Goal: Information Seeking & Learning: Learn about a topic

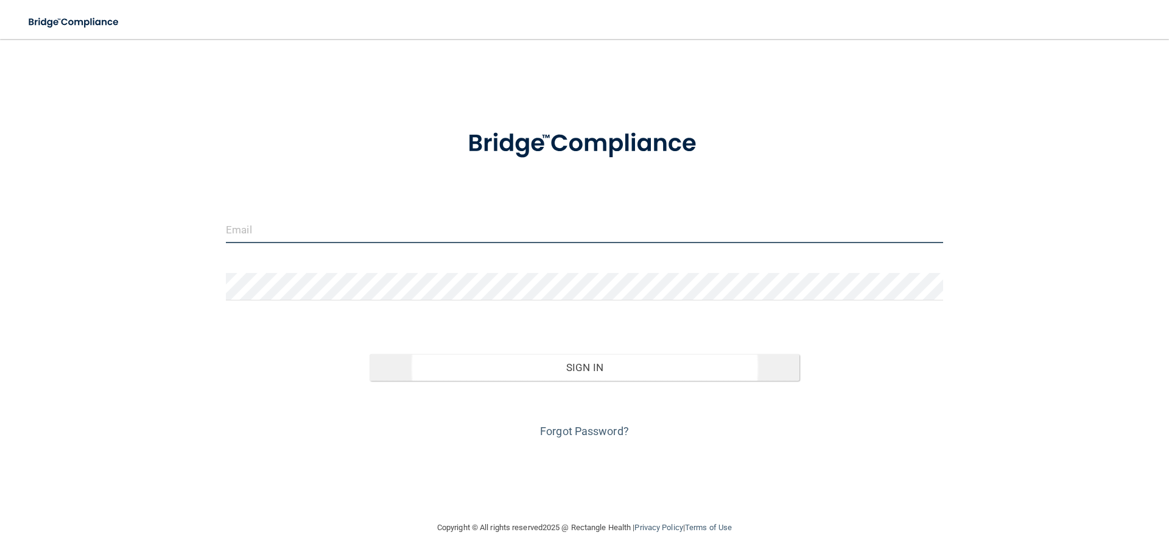
type input "[EMAIL_ADDRESS][DOMAIN_NAME]"
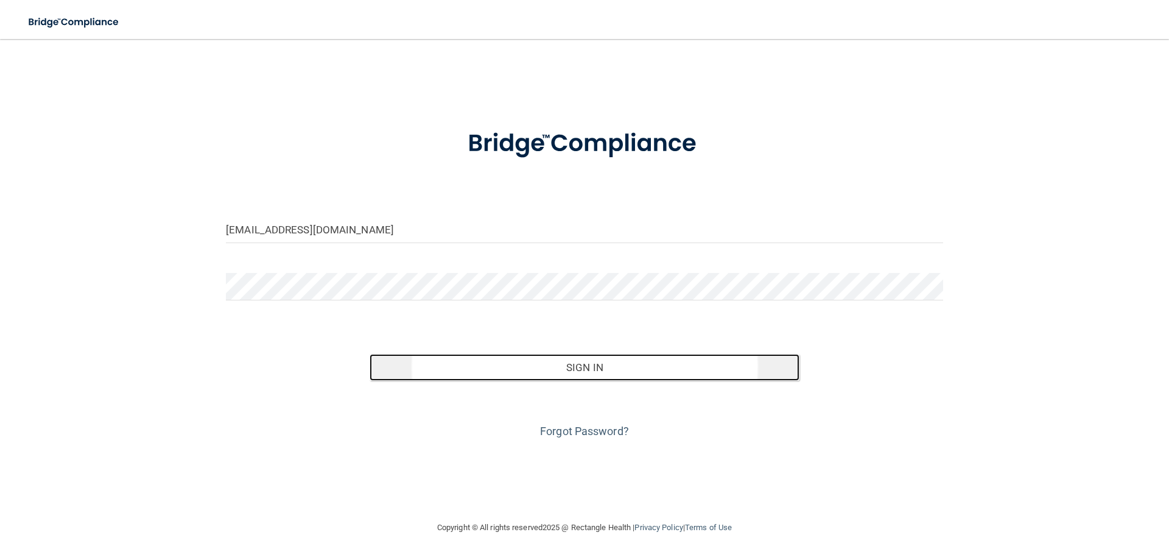
click at [554, 376] on button "Sign In" at bounding box center [585, 367] width 431 height 27
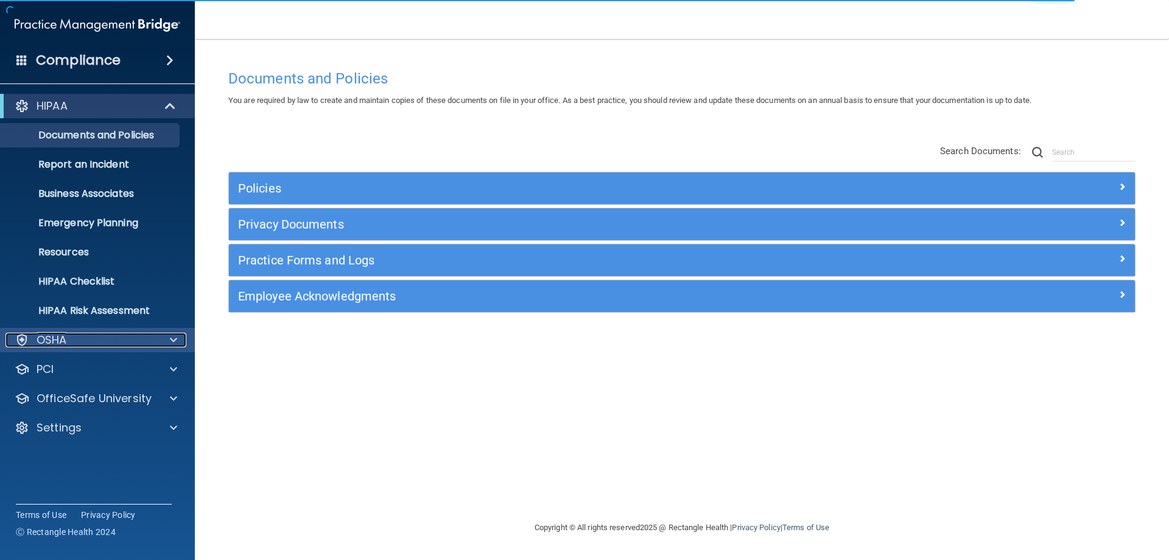
click at [112, 347] on div "OSHA" at bounding box center [80, 340] width 151 height 15
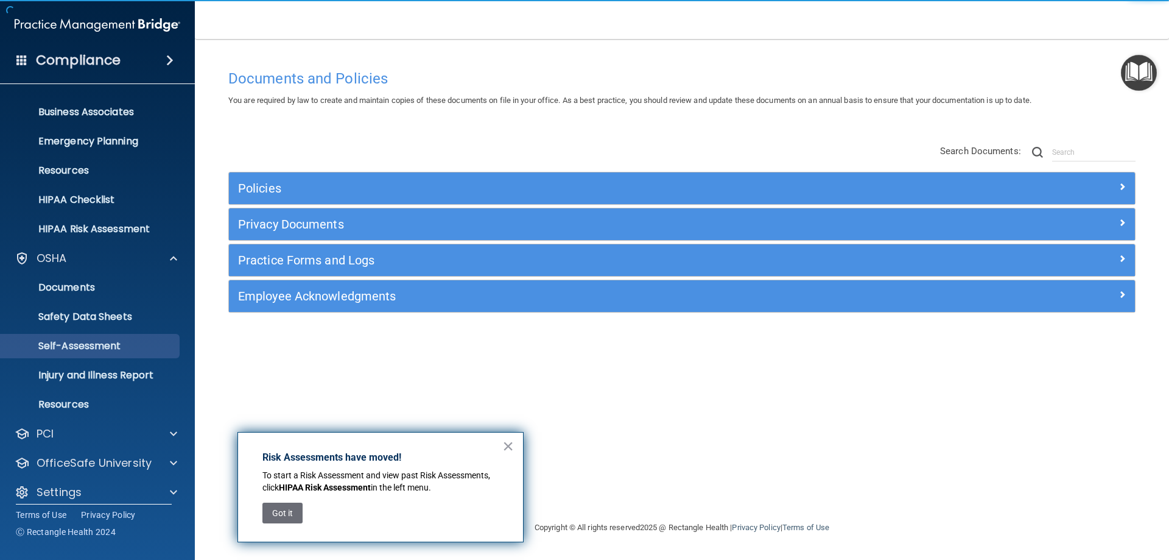
scroll to position [92, 0]
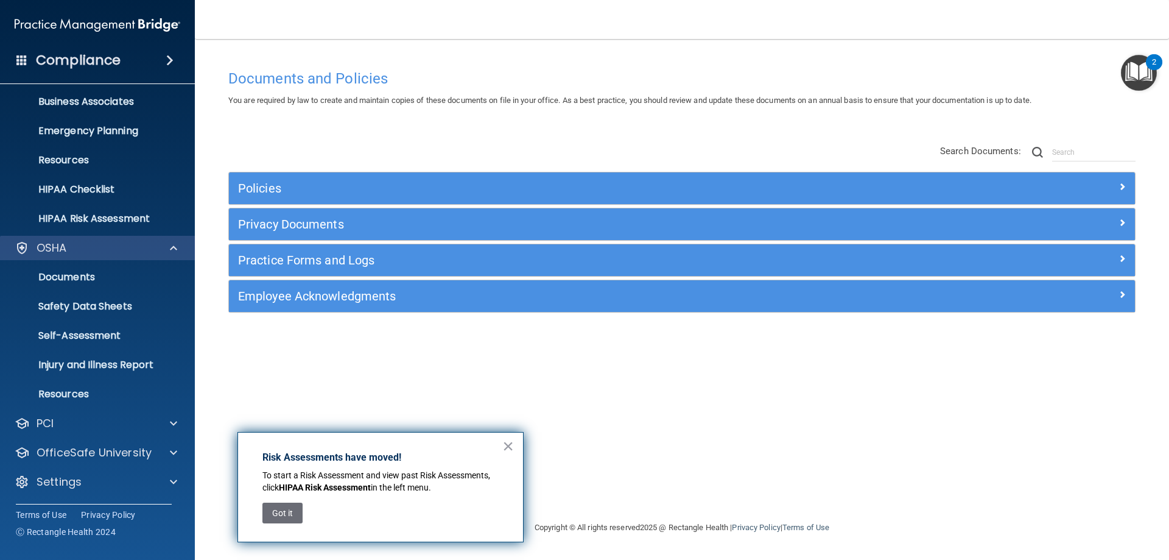
click at [82, 256] on div "OSHA" at bounding box center [97, 248] width 195 height 24
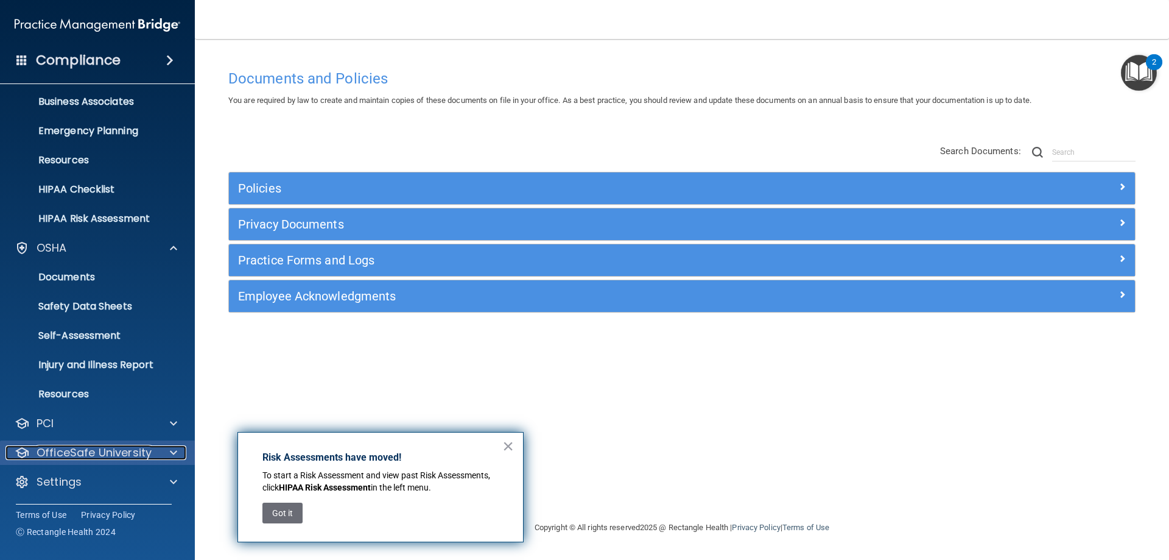
click at [128, 449] on p "OfficeSafe University" at bounding box center [94, 452] width 115 height 15
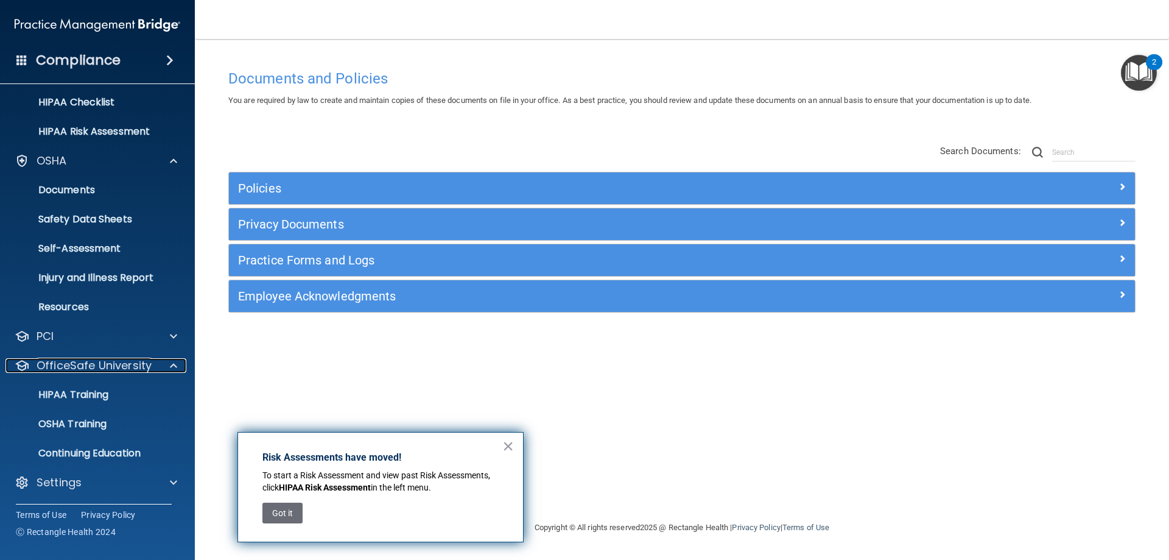
scroll to position [180, 0]
click at [84, 424] on p "OSHA Training" at bounding box center [57, 423] width 99 height 12
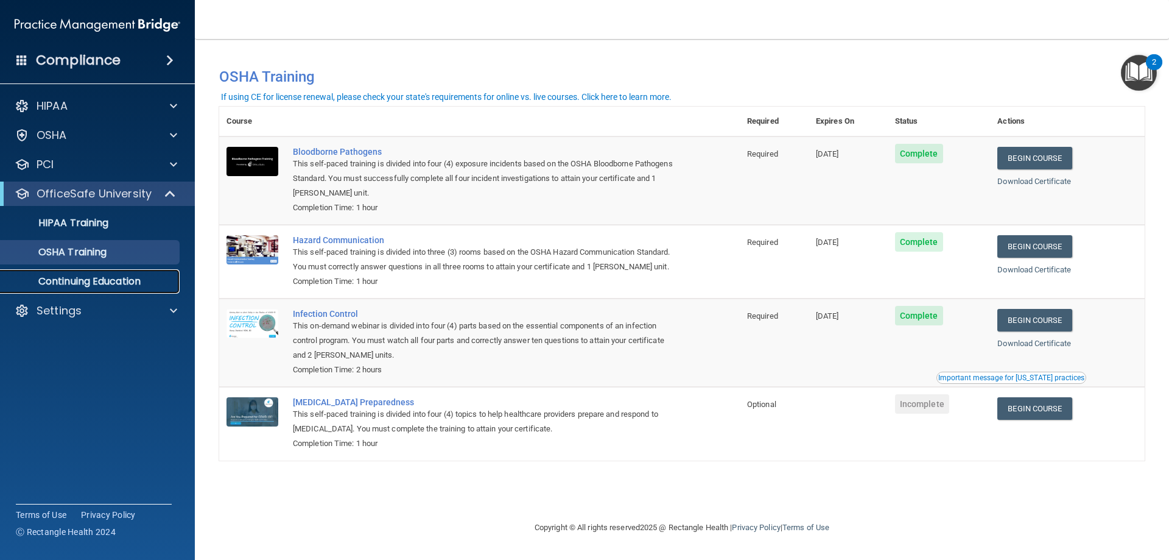
click at [49, 283] on p "Continuing Education" at bounding box center [91, 281] width 166 height 12
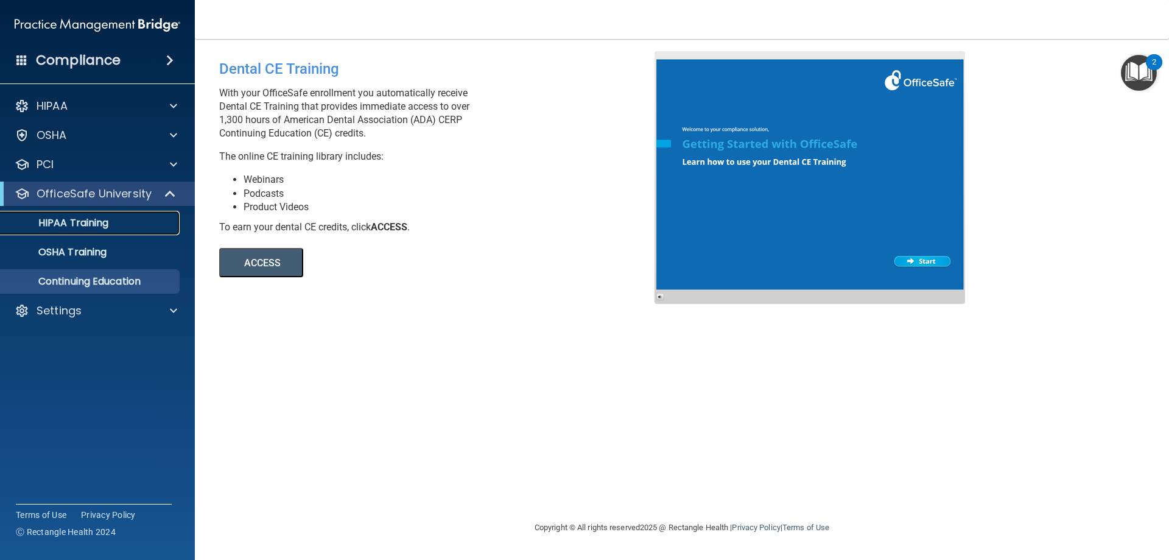
click at [62, 226] on p "HIPAA Training" at bounding box center [58, 223] width 100 height 12
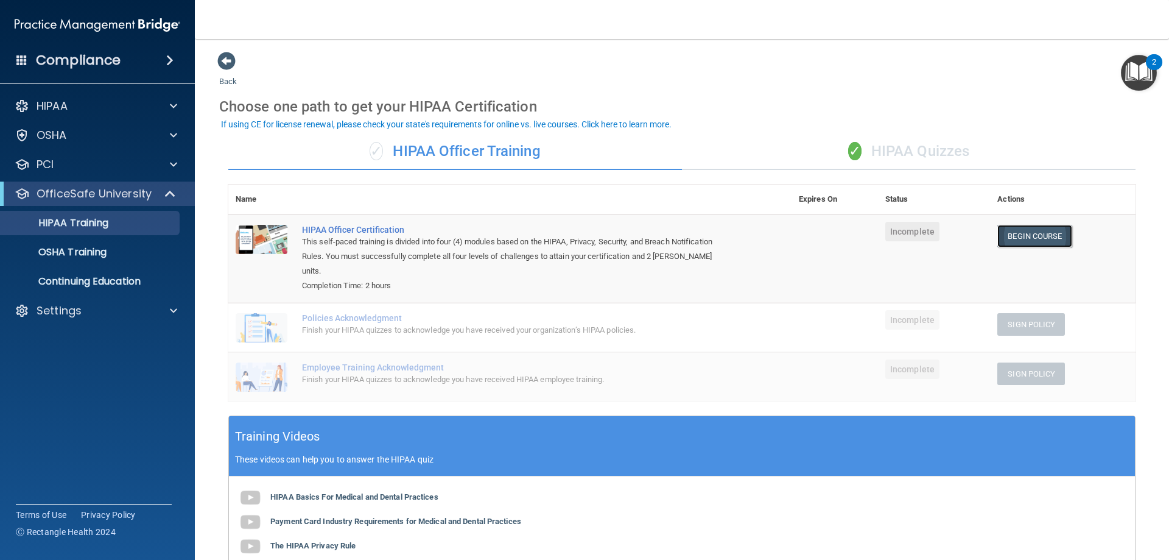
click at [1012, 235] on link "Begin Course" at bounding box center [1035, 236] width 74 height 23
